Goal: Transaction & Acquisition: Subscribe to service/newsletter

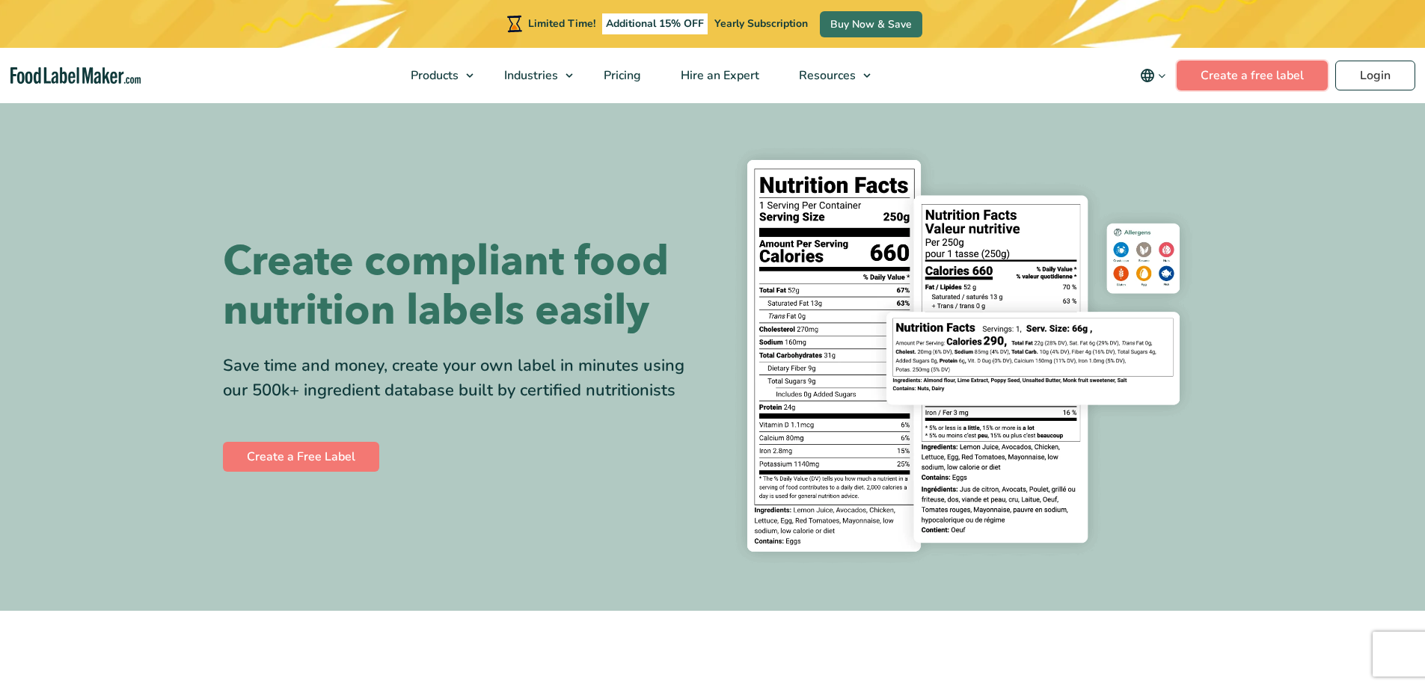
drag, startPoint x: 0, startPoint y: 0, endPoint x: 1252, endPoint y: 142, distance: 1260.2
click at [1248, 72] on link "Create a free label" at bounding box center [1252, 76] width 151 height 30
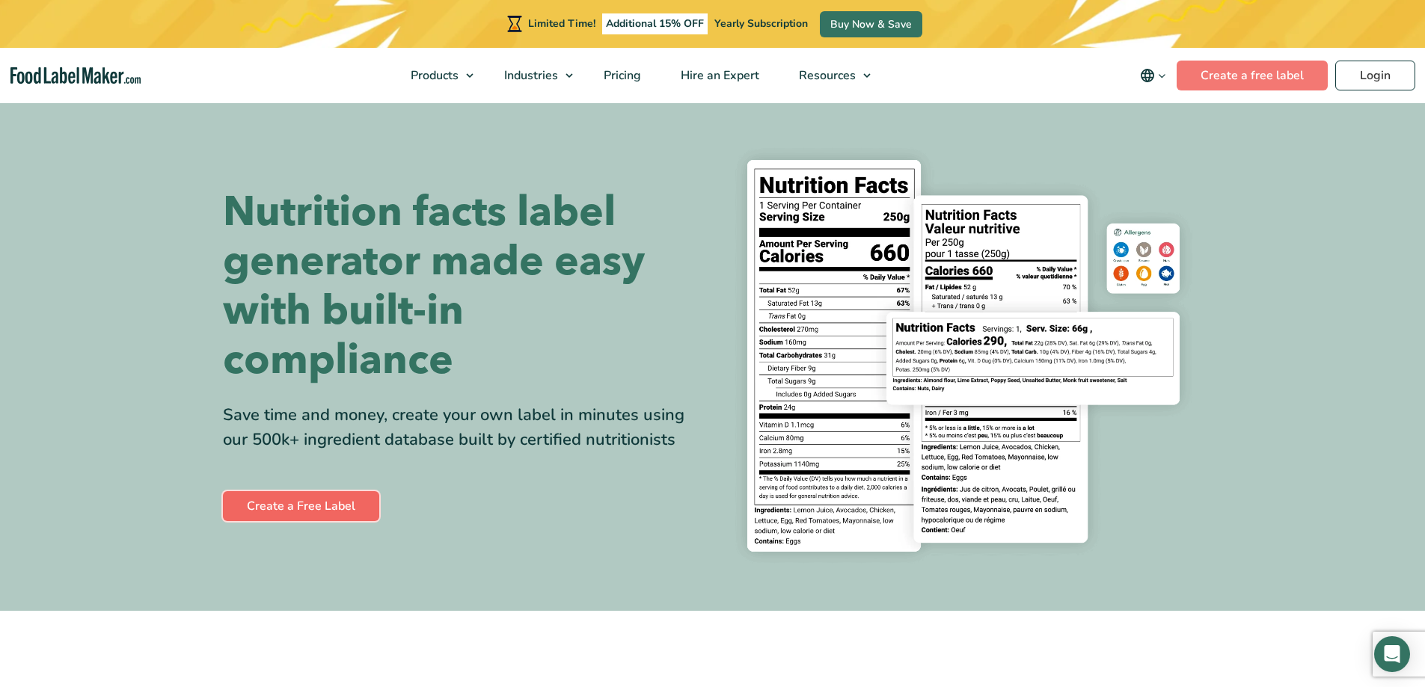
click at [329, 501] on link "Create a Free Label" at bounding box center [301, 506] width 156 height 30
